Goal: Task Accomplishment & Management: Use online tool/utility

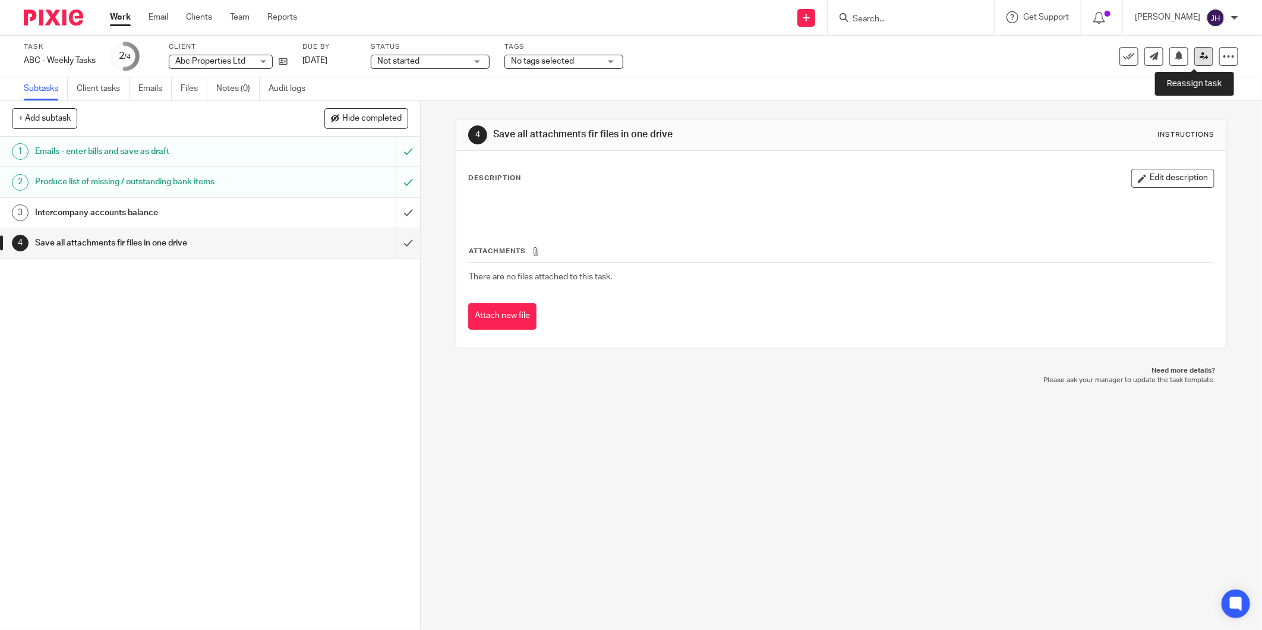
click at [1194, 53] on link at bounding box center [1203, 56] width 19 height 19
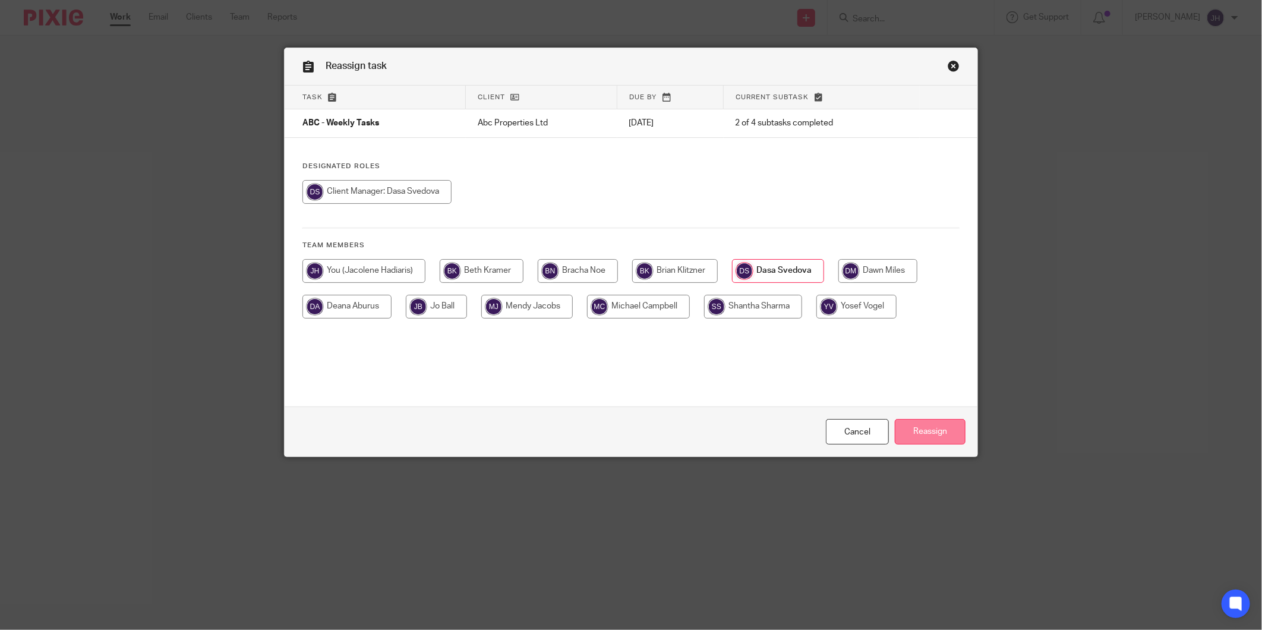
click at [933, 432] on input "Reassign" at bounding box center [930, 432] width 71 height 26
